Goal: Navigation & Orientation: Find specific page/section

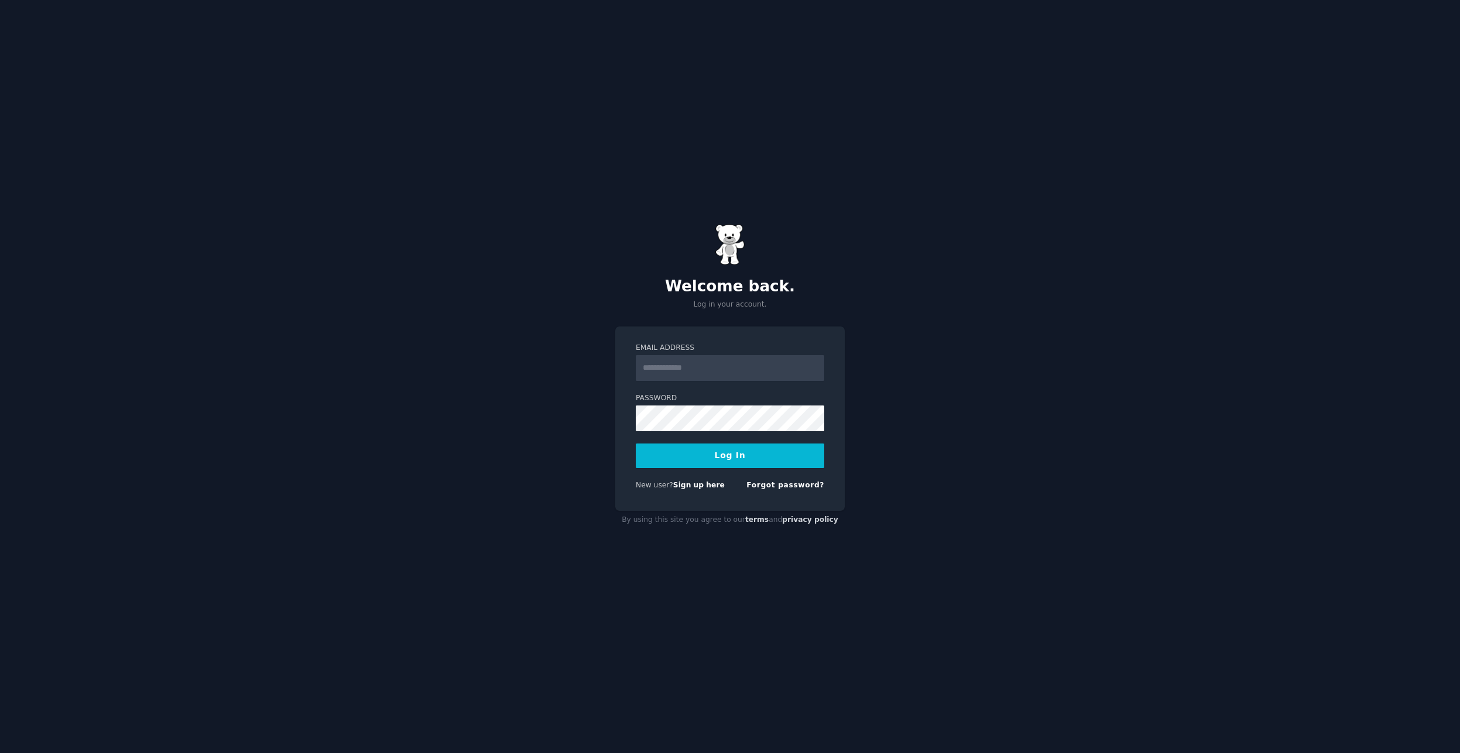
click at [735, 376] on input "Email Address" at bounding box center [730, 368] width 188 height 26
type input "**********"
click at [745, 458] on button "Log In" at bounding box center [730, 456] width 188 height 25
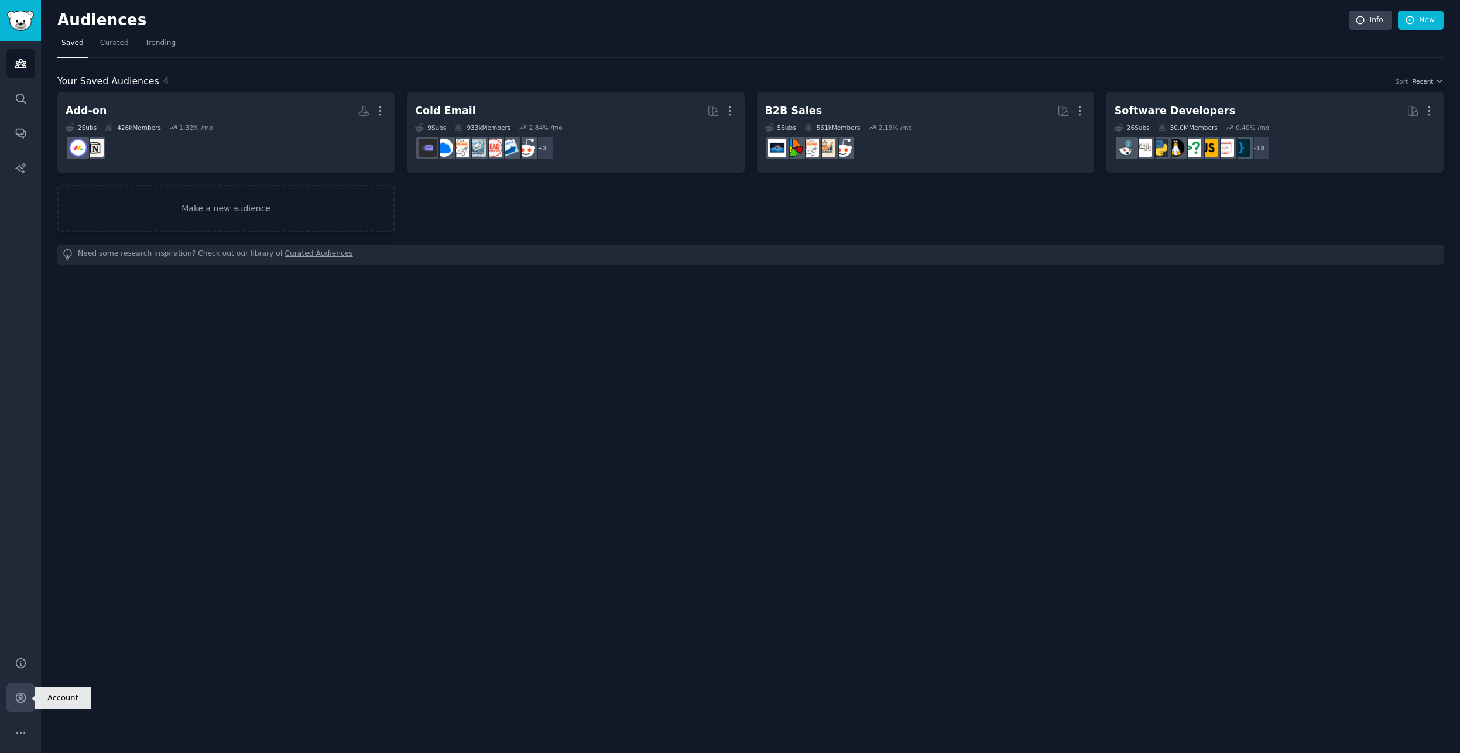
click at [23, 692] on icon "Sidebar" at bounding box center [21, 698] width 12 height 12
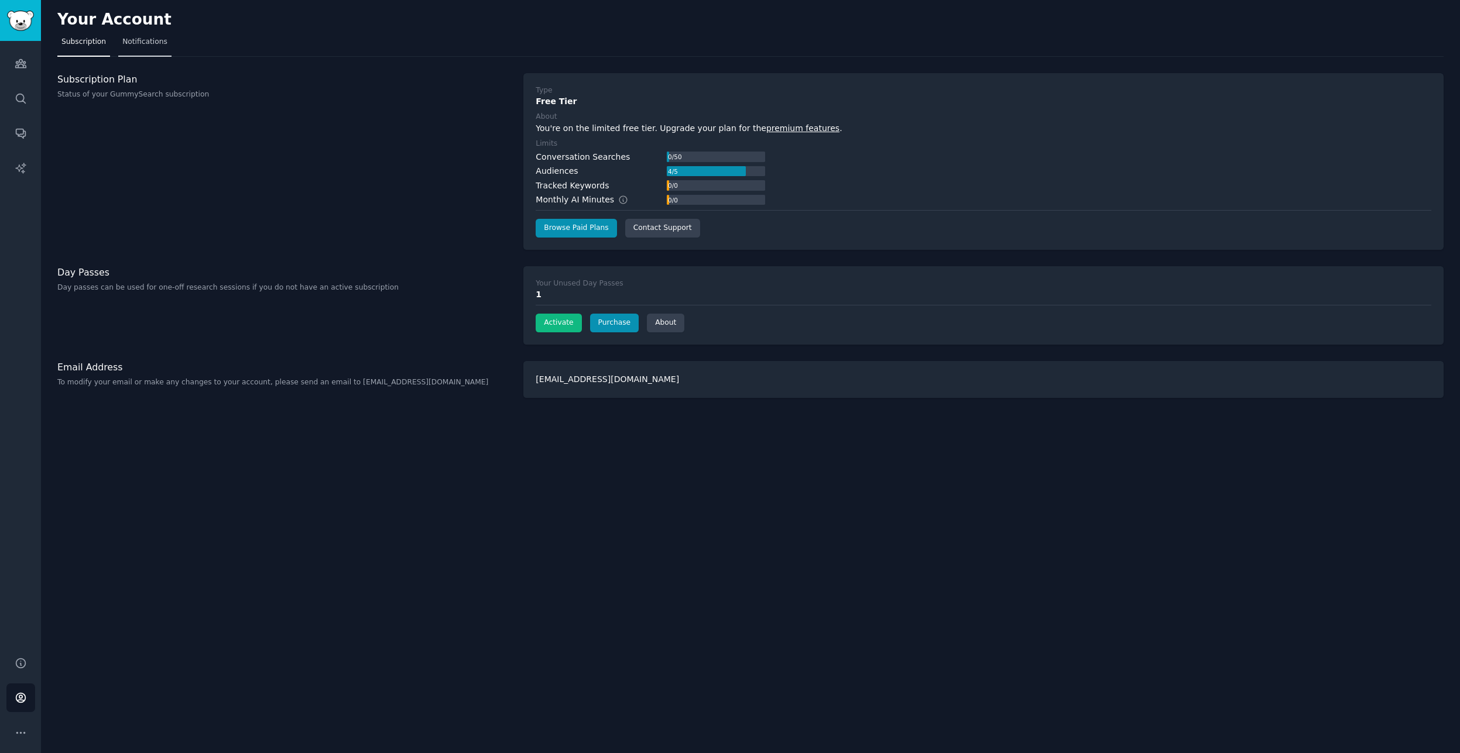
click at [119, 35] on link "Notifications" at bounding box center [144, 45] width 53 height 24
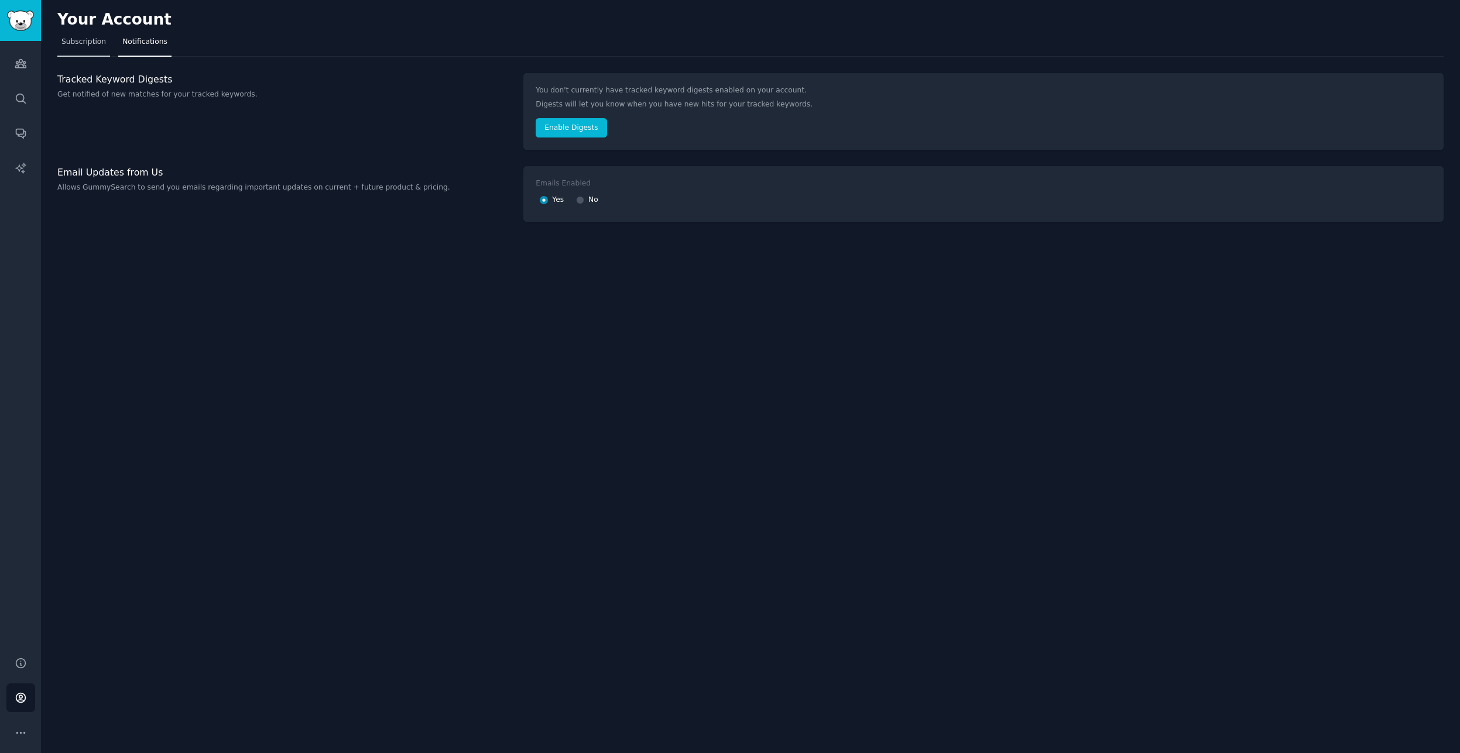
click at [74, 43] on span "Subscription" at bounding box center [83, 42] width 44 height 11
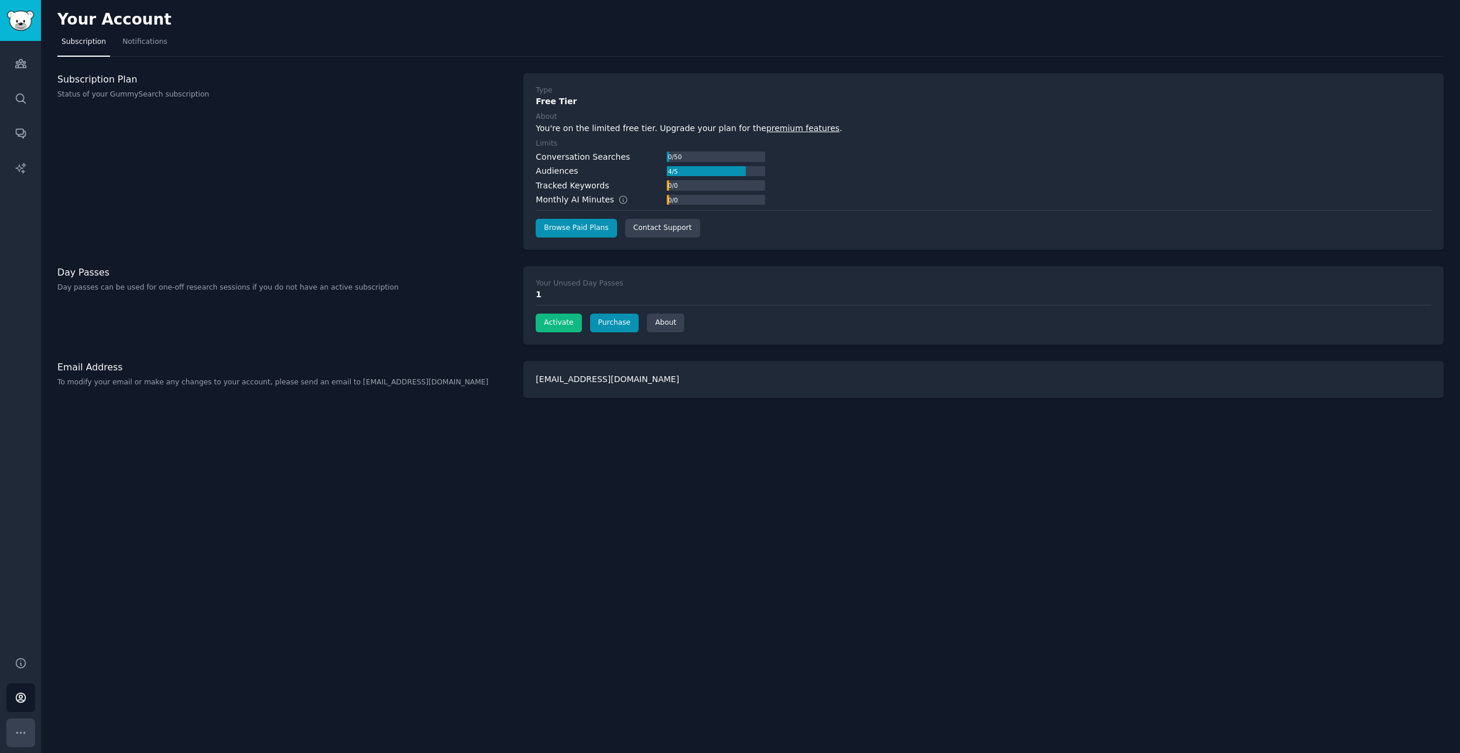
click at [23, 728] on icon "Sidebar" at bounding box center [21, 733] width 12 height 12
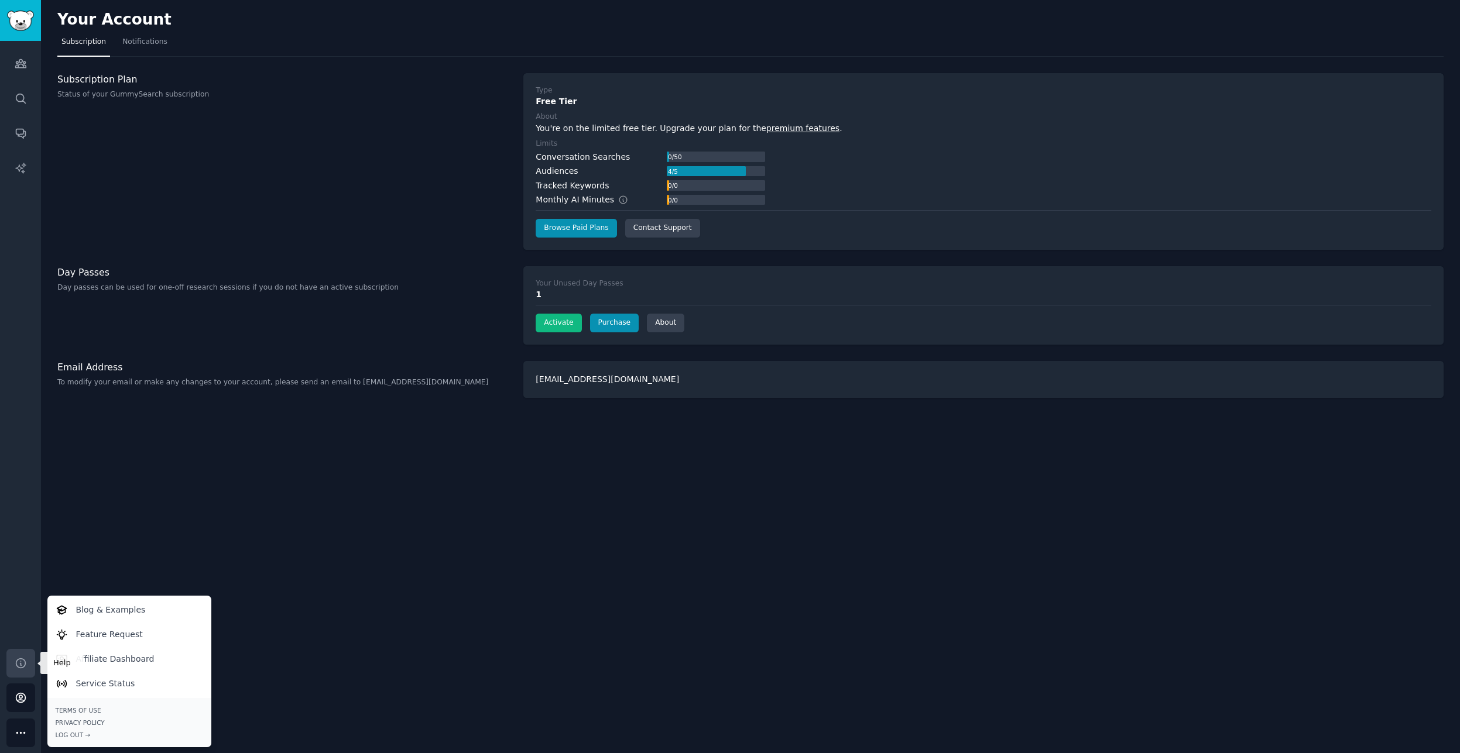
click at [28, 666] on link "Help" at bounding box center [20, 663] width 29 height 29
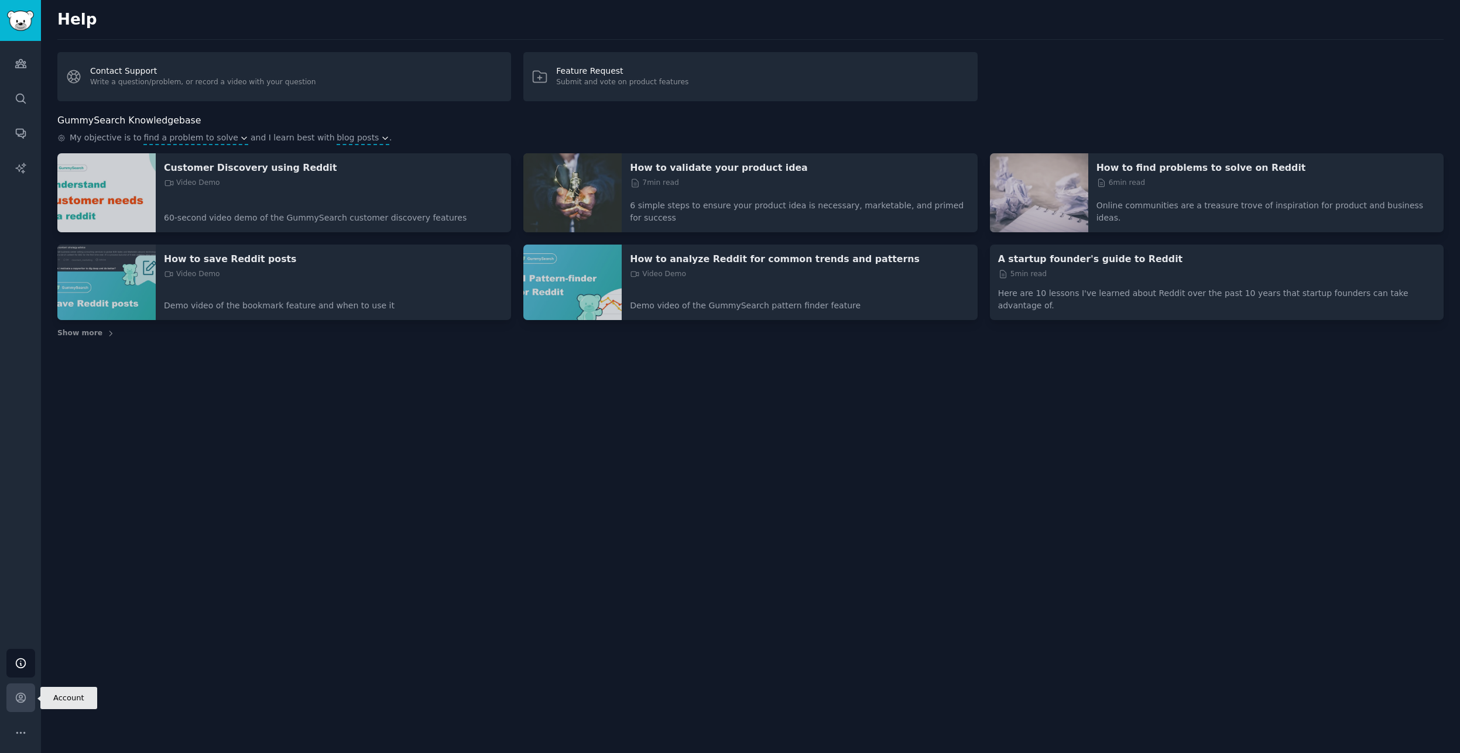
click at [29, 699] on link "Account" at bounding box center [20, 698] width 29 height 29
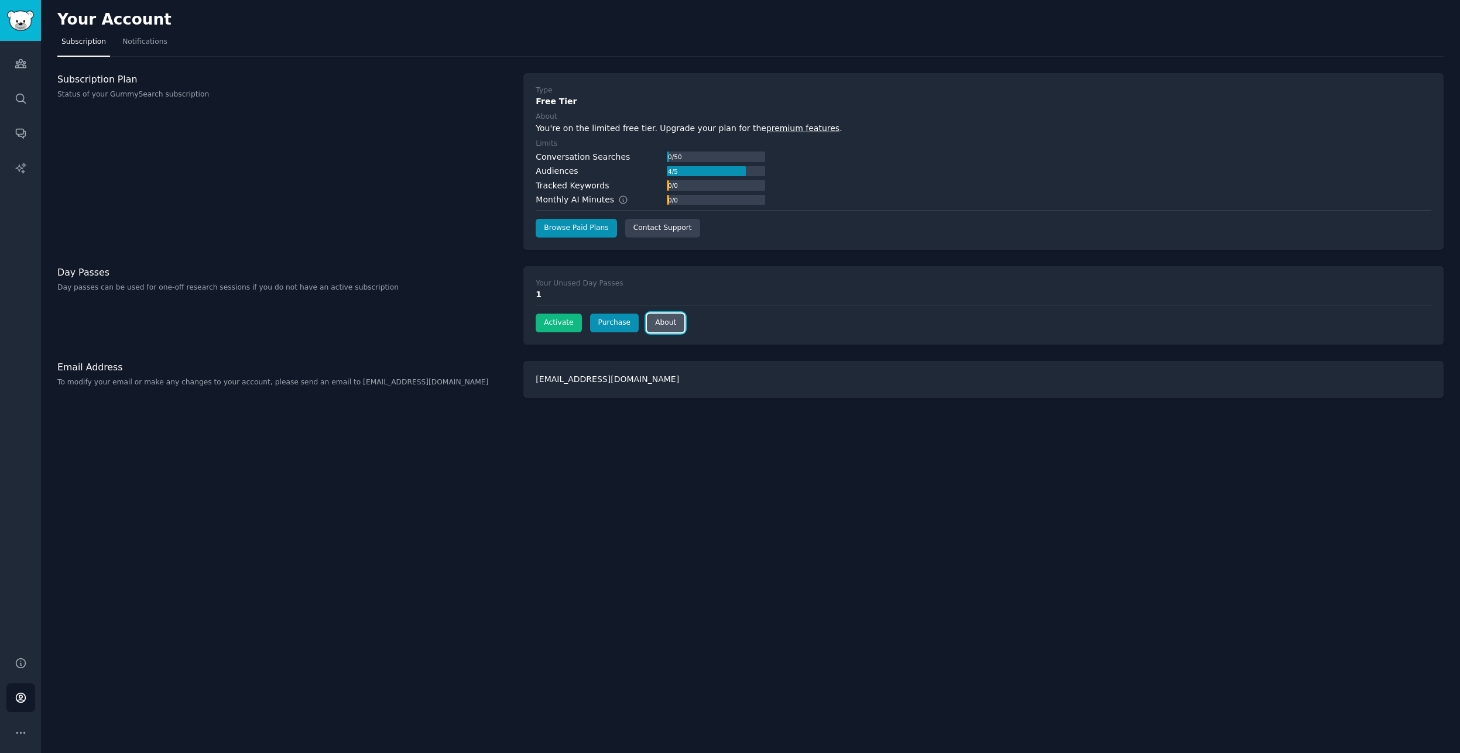
click at [653, 328] on link "About" at bounding box center [665, 323] width 37 height 19
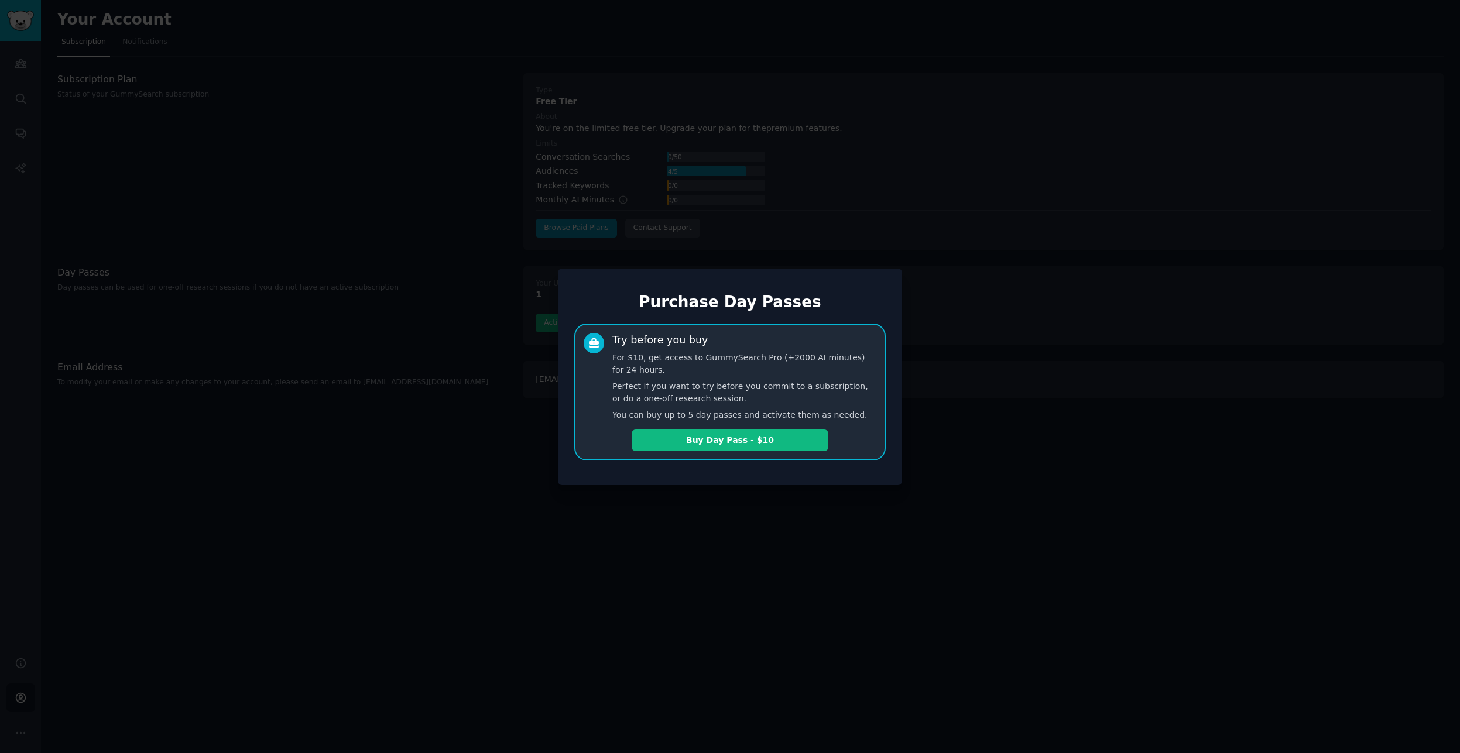
click at [910, 558] on div at bounding box center [730, 376] width 1460 height 753
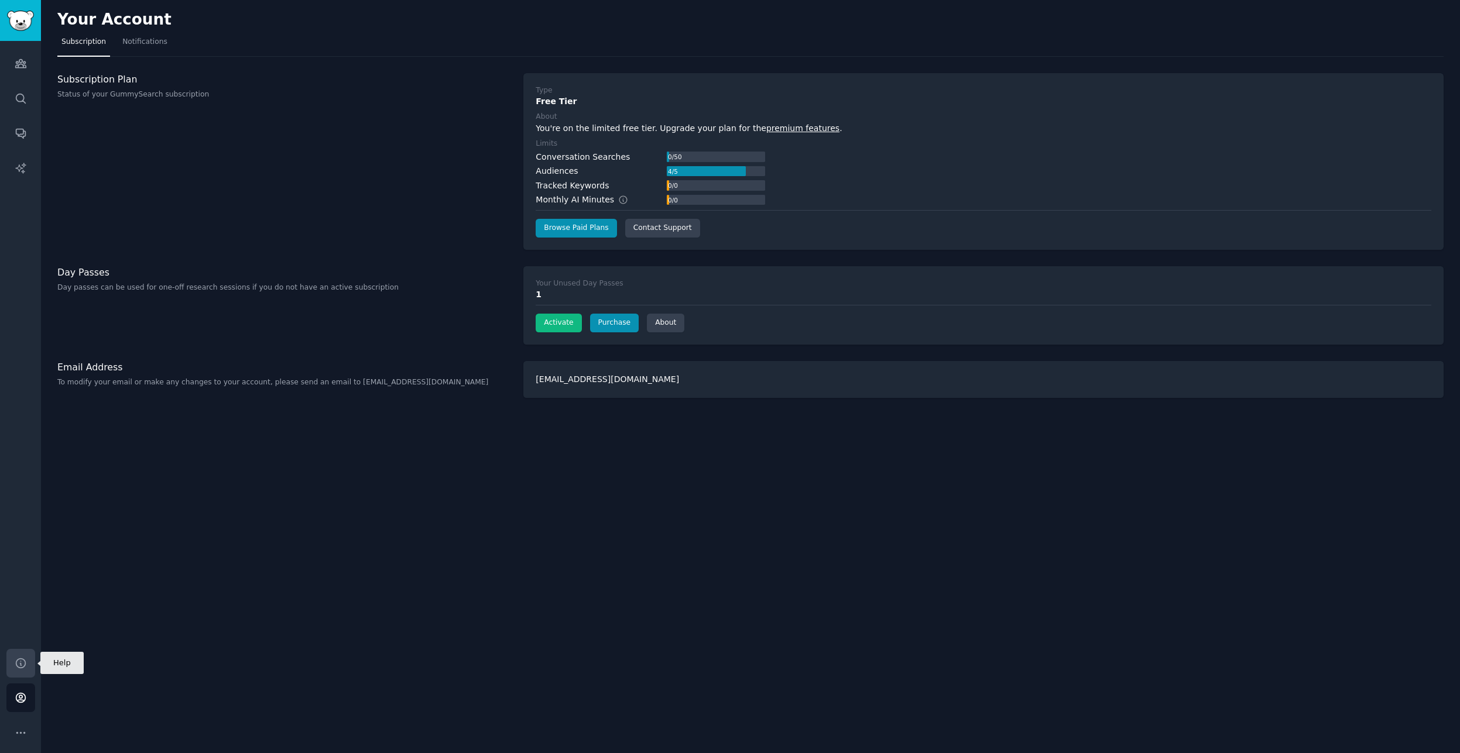
click at [21, 676] on link "Help" at bounding box center [20, 663] width 29 height 29
